Goal: Book appointment/travel/reservation

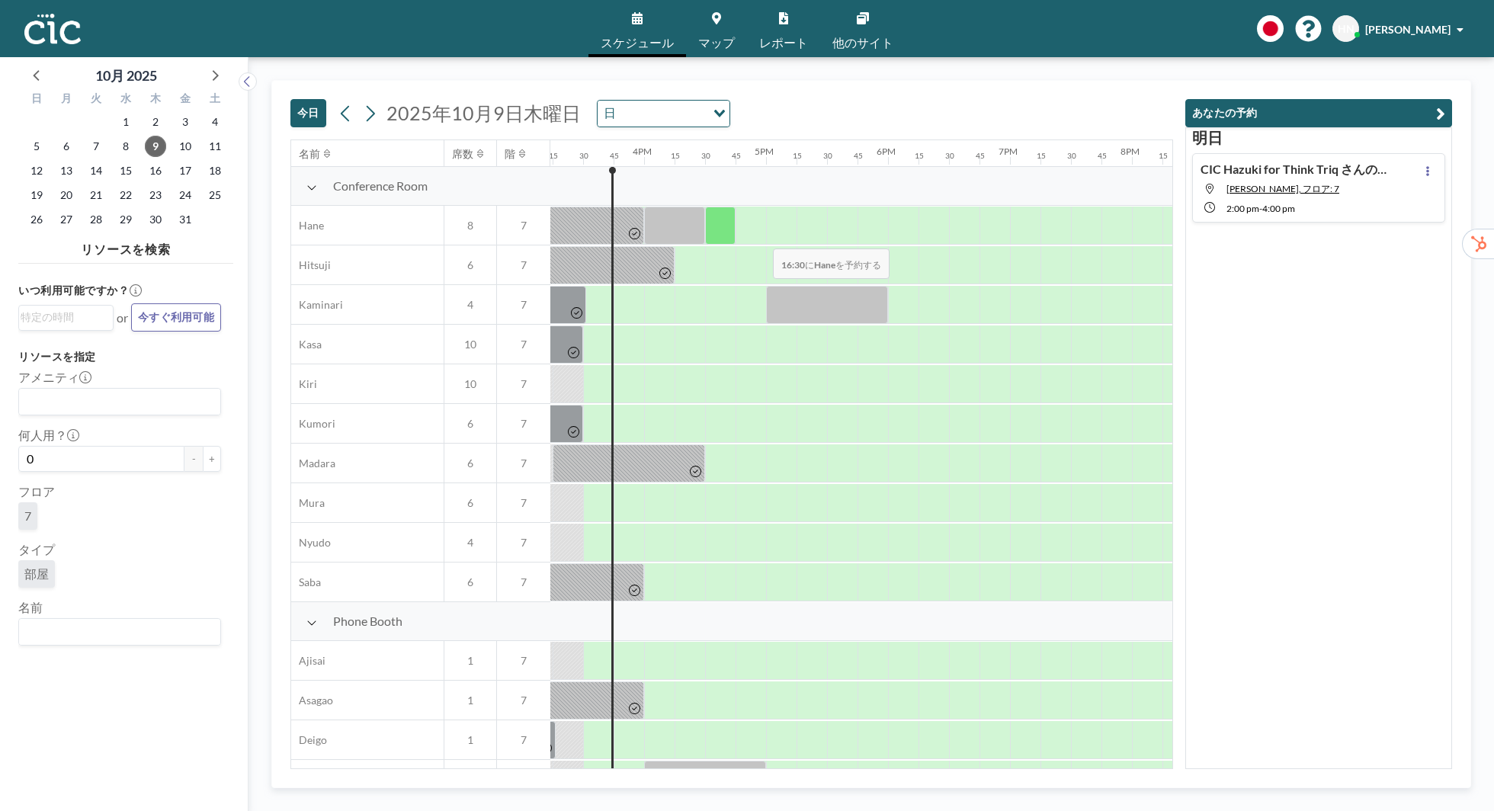
scroll to position [0, 1860]
click at [110, 622] on input "Search for option" at bounding box center [116, 632] width 191 height 20
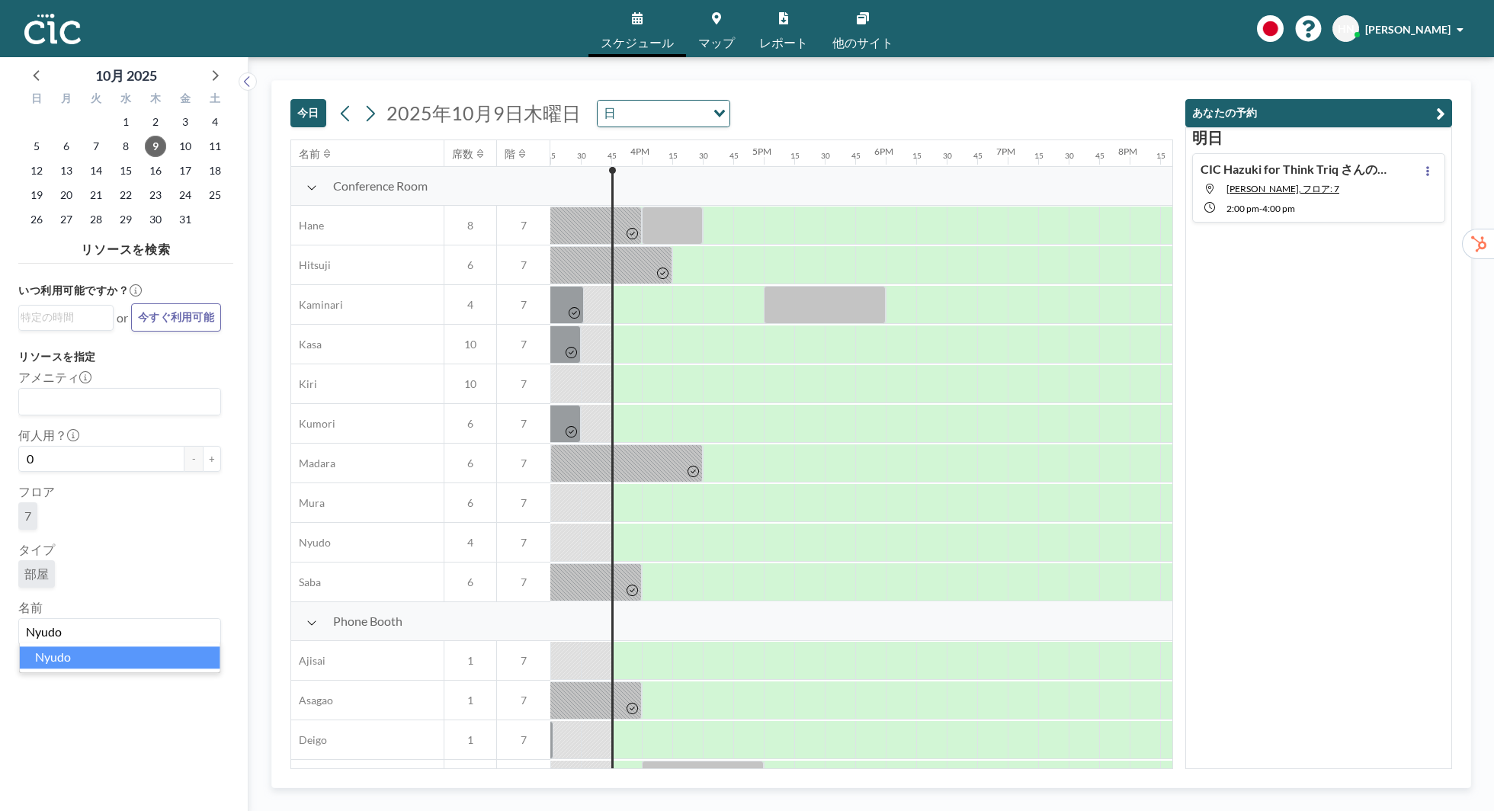
click at [48, 660] on li "Nyudo" at bounding box center [120, 657] width 200 height 22
type input "Nyudo"
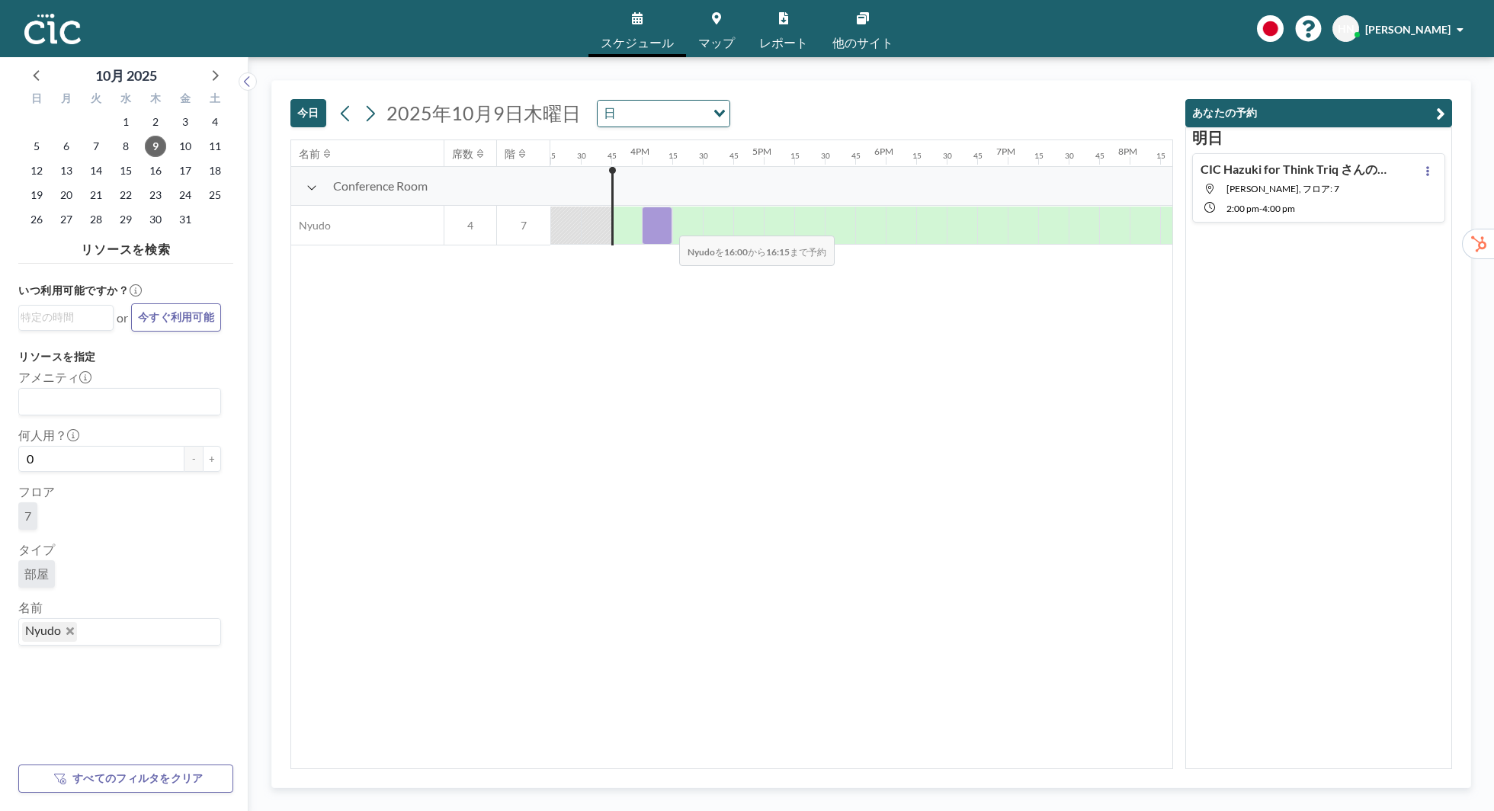
click at [667, 225] on div at bounding box center [657, 226] width 30 height 38
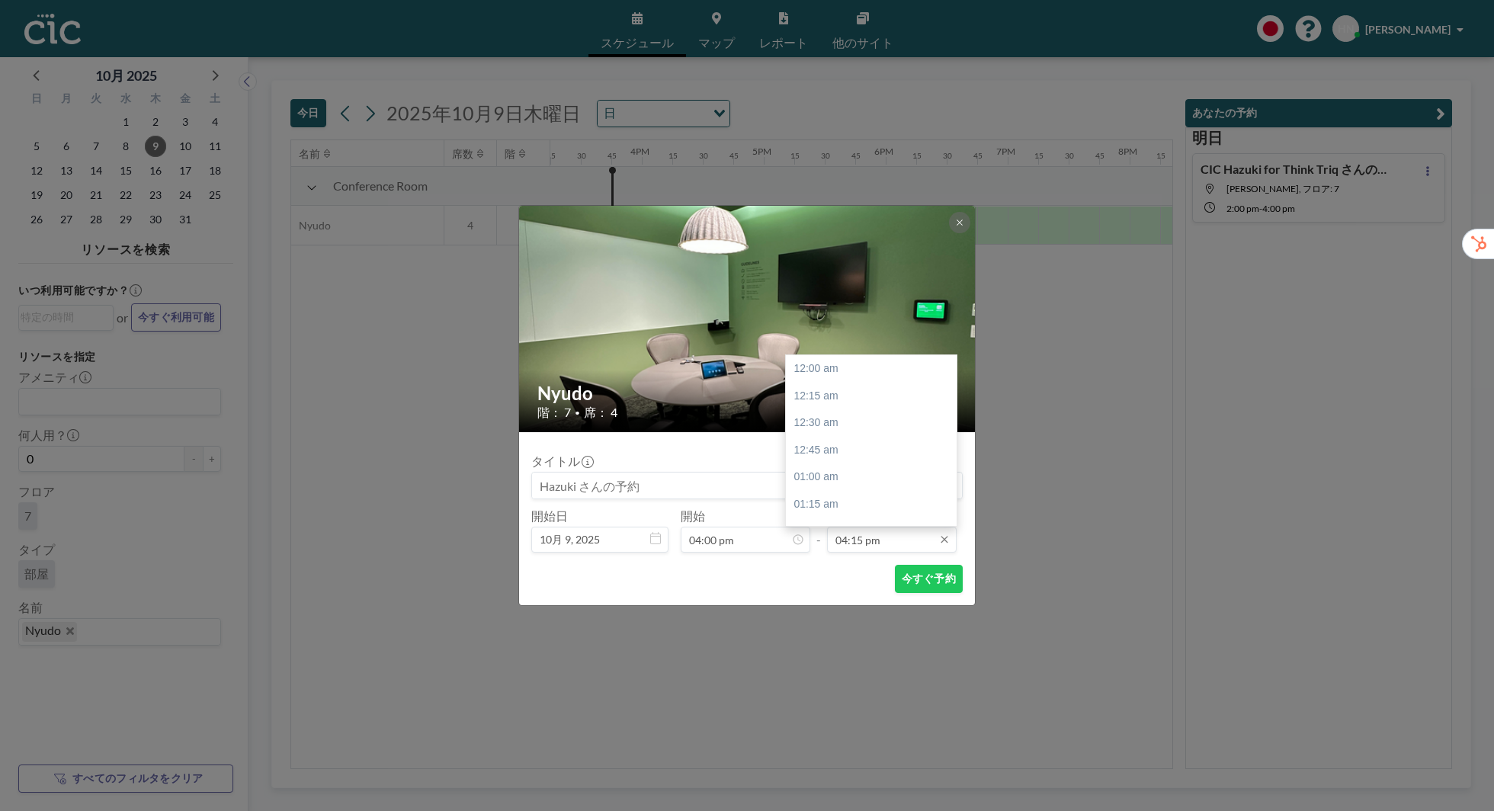
scroll to position [1764, 0]
click at [877, 398] on div "04:30 pm" at bounding box center [871, 395] width 171 height 27
type input "04:30 pm"
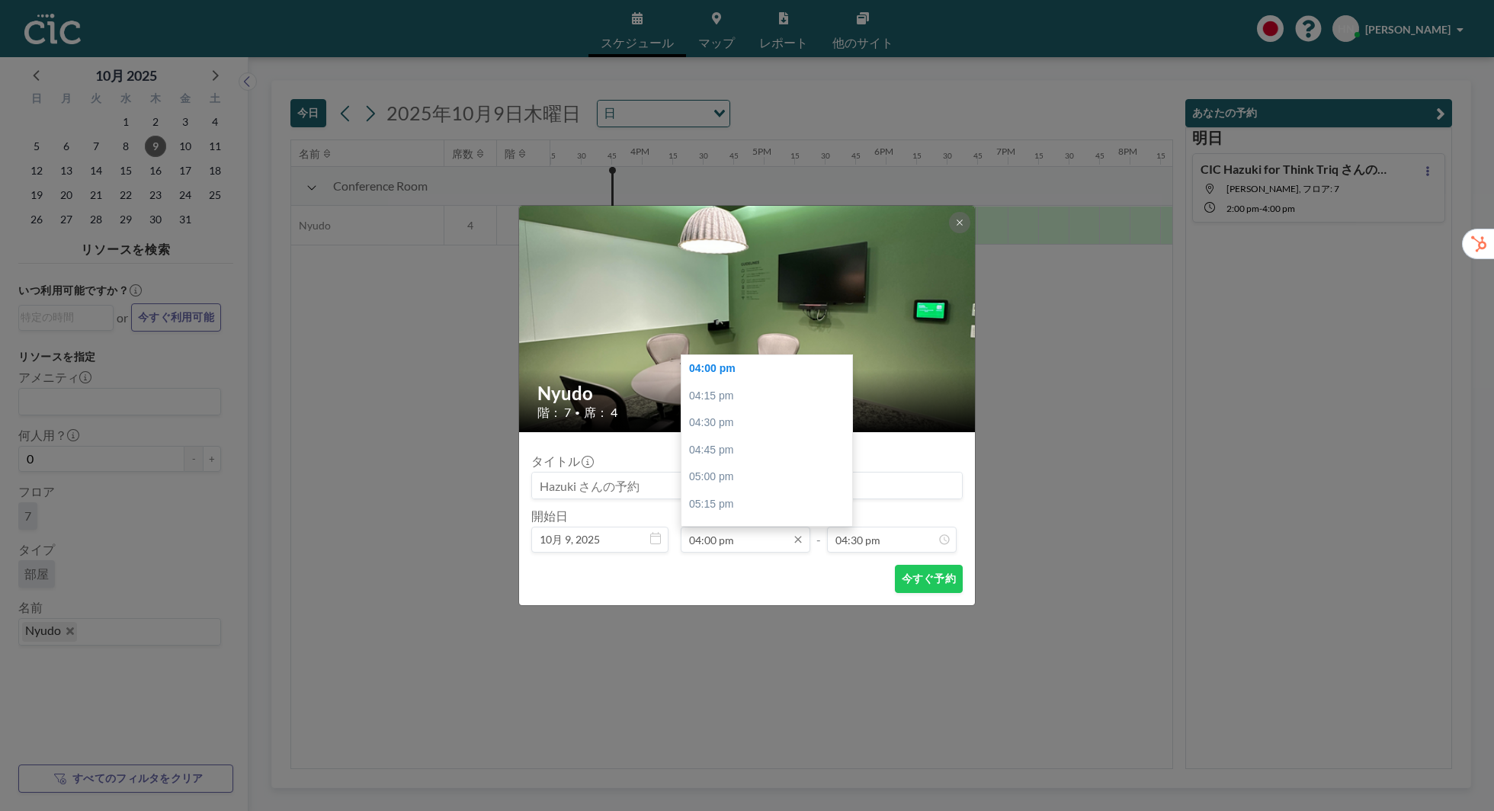
click at [722, 545] on input "04:00 pm" at bounding box center [746, 540] width 130 height 26
click at [699, 542] on input "04:00 pm" at bounding box center [746, 540] width 130 height 26
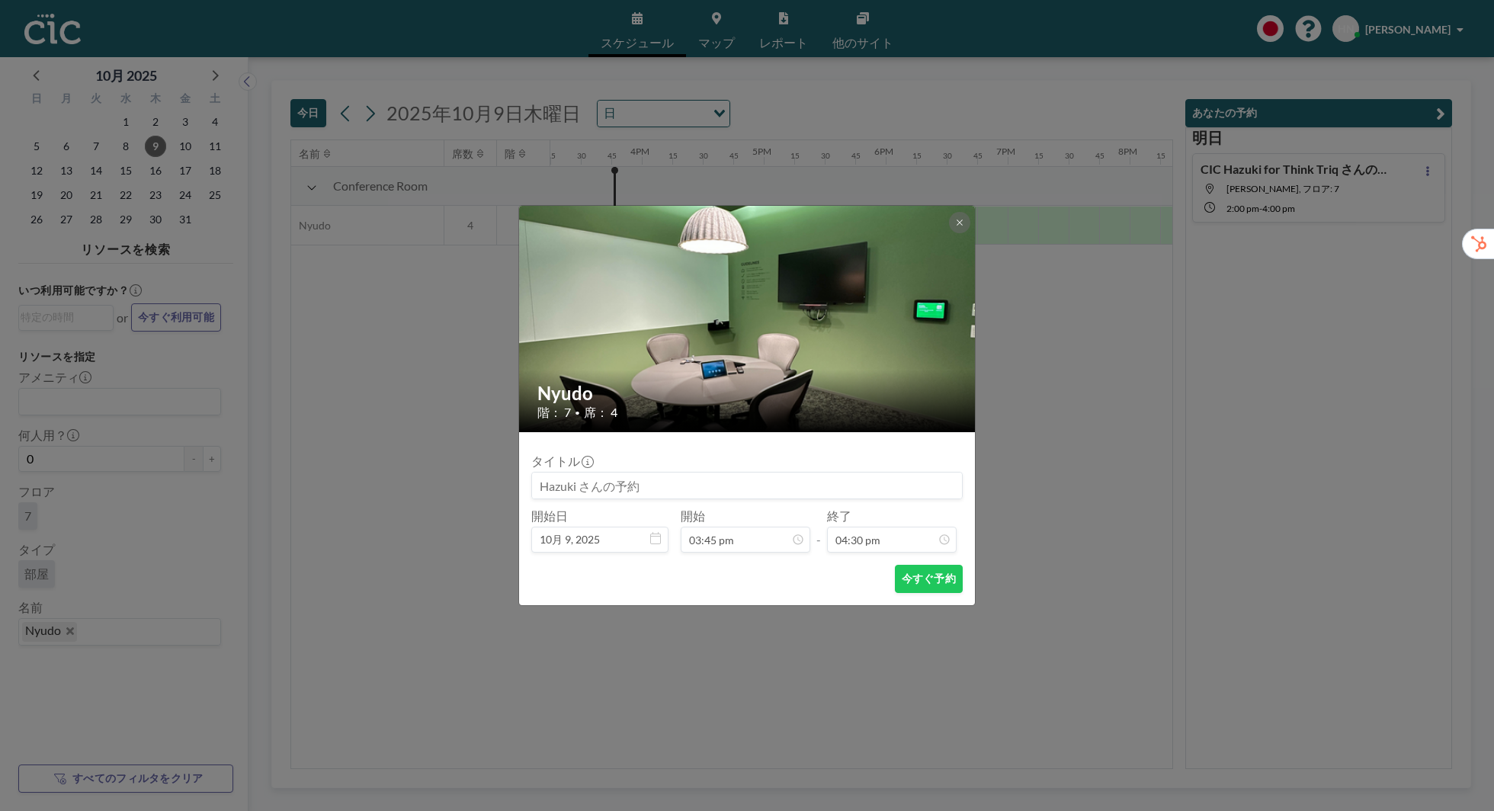
type input "04:00 pm"
click at [823, 570] on div "今すぐ予約" at bounding box center [746, 579] width 431 height 28
click at [911, 572] on button "今すぐ予約" at bounding box center [929, 579] width 68 height 28
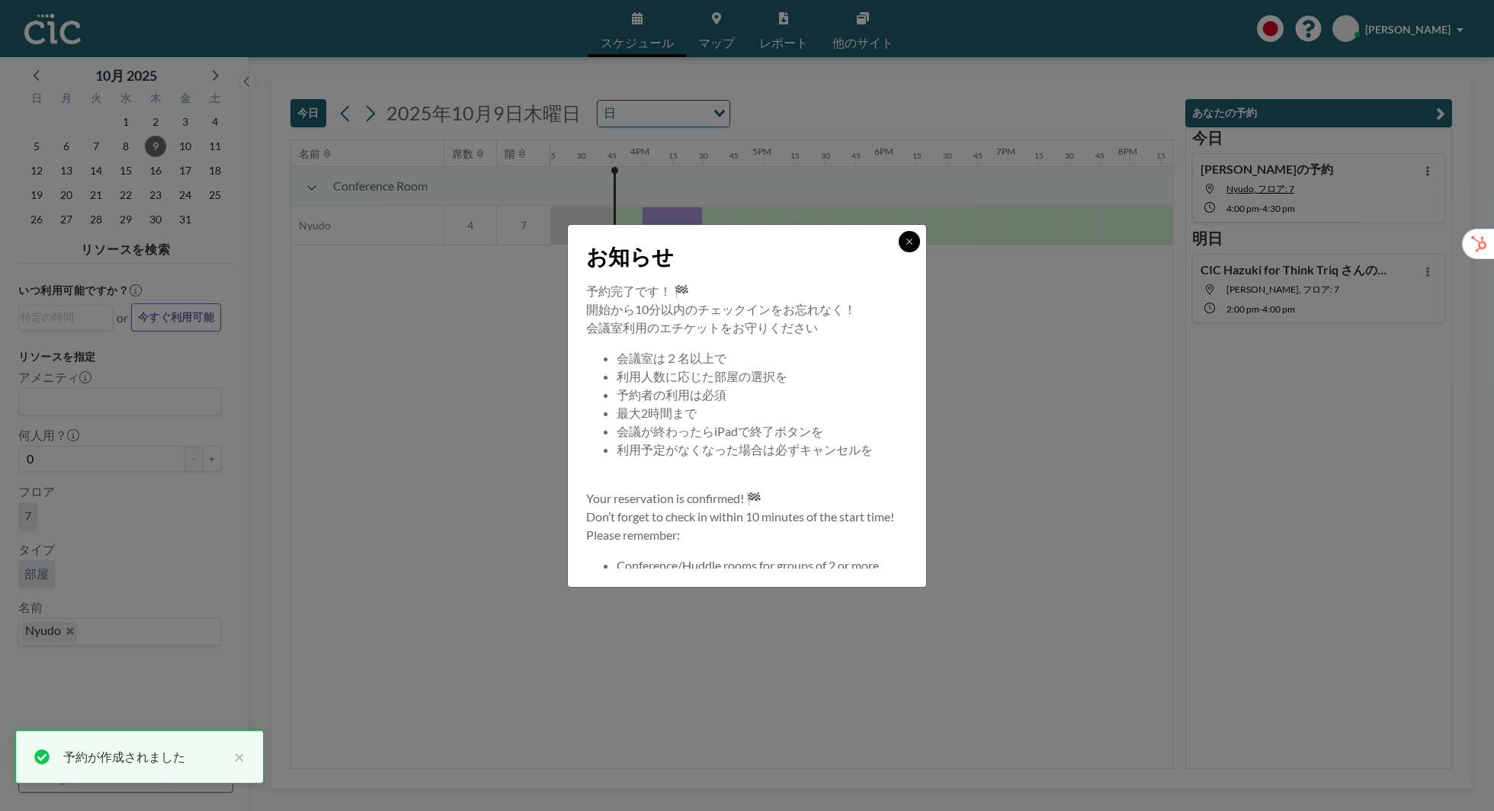
click at [913, 237] on icon at bounding box center [909, 241] width 9 height 9
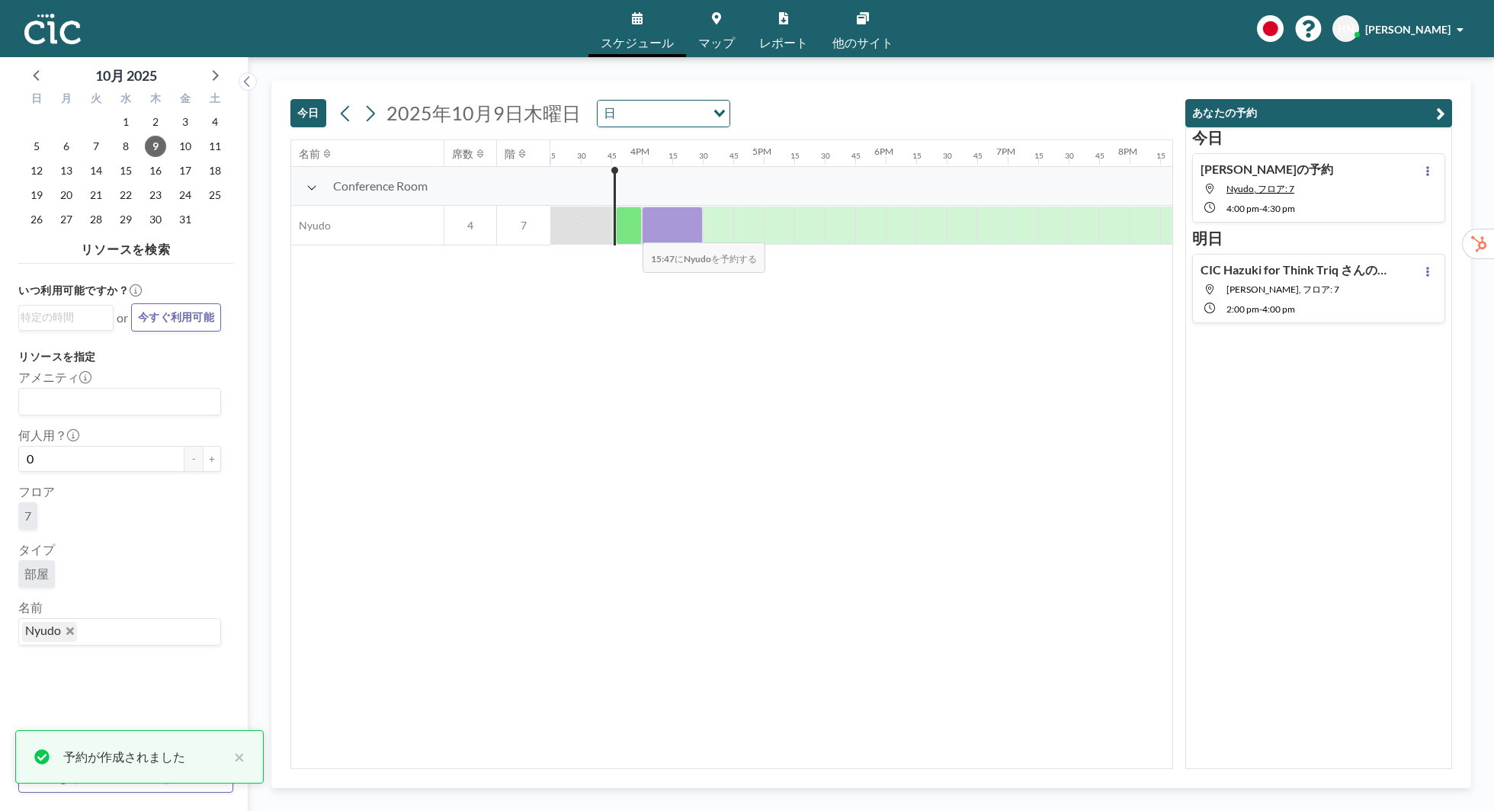
drag, startPoint x: 652, startPoint y: 231, endPoint x: 631, endPoint y: 232, distance: 20.6
click at [630, 232] on div at bounding box center [153, 226] width 2927 height 40
drag, startPoint x: 653, startPoint y: 232, endPoint x: 636, endPoint y: 232, distance: 17.5
click at [636, 232] on div at bounding box center [153, 226] width 2927 height 40
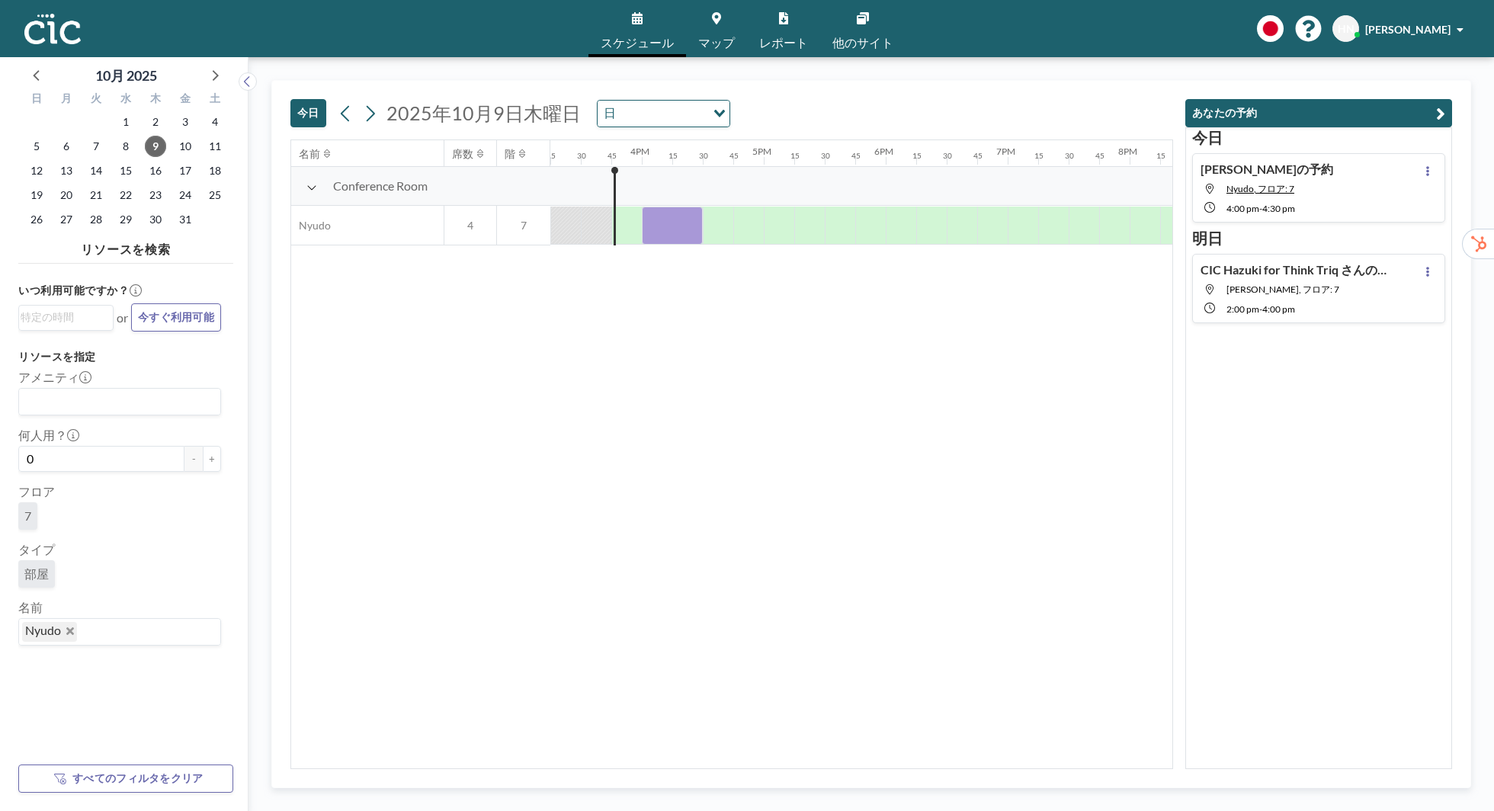
click at [693, 342] on div "名前 席数 階 12AM 15 30 45 1AM 15 30 45 2AM 15 30 45 3AM 15 30 45 4AM 15 30 45 5AM 1…" at bounding box center [731, 454] width 881 height 628
